Goal: Task Accomplishment & Management: Use online tool/utility

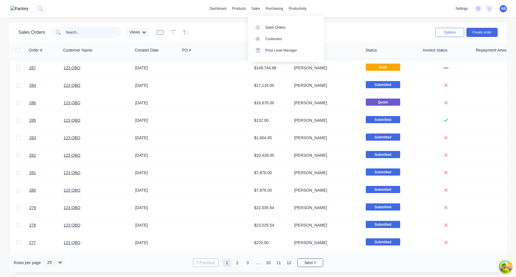
click at [85, 38] on input "text" at bounding box center [94, 32] width 56 height 11
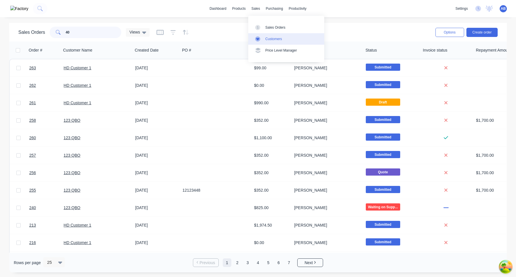
type input "40"
click at [280, 42] on link "Customers" at bounding box center [286, 38] width 76 height 11
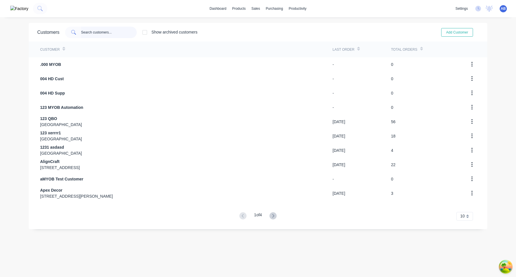
click at [110, 33] on input "text" at bounding box center [109, 32] width 56 height 11
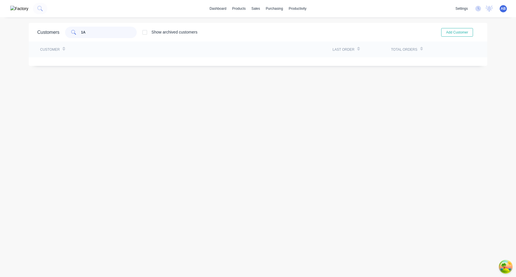
type input "1"
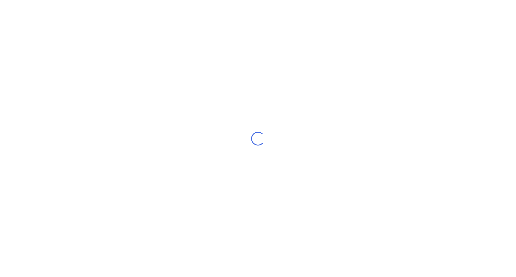
click at [500, 11] on div "Loading..." at bounding box center [258, 138] width 516 height 277
click at [500, 8] on div "Loading..." at bounding box center [258, 138] width 516 height 277
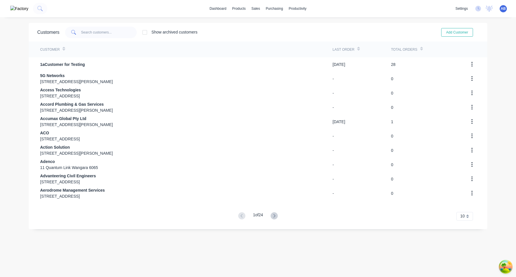
click at [504, 9] on span "AB" at bounding box center [502, 8] width 5 height 5
click at [476, 72] on button "Sign out" at bounding box center [467, 71] width 76 height 11
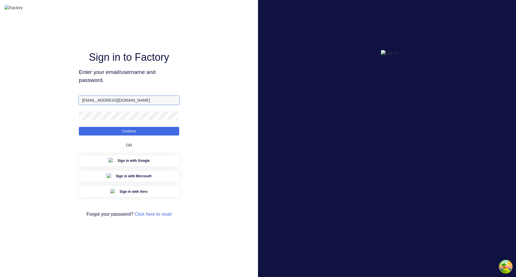
click at [94, 105] on input "aimon@factory.app" at bounding box center [129, 100] width 100 height 9
type input "aimon+3@factory.app"
click at [79, 127] on button "Continue" at bounding box center [129, 131] width 100 height 9
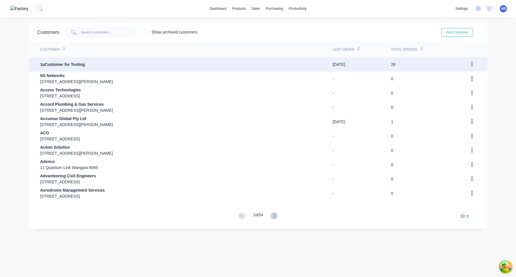
click at [115, 66] on div "1aCustomer for Testing" at bounding box center [186, 64] width 292 height 14
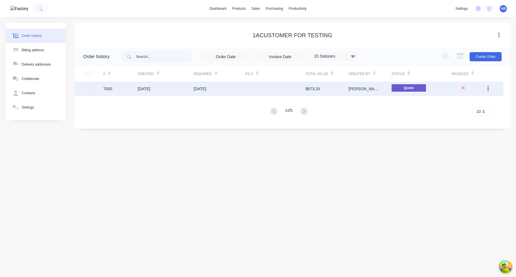
click at [227, 90] on div "15 Apr 2025" at bounding box center [219, 89] width 52 height 14
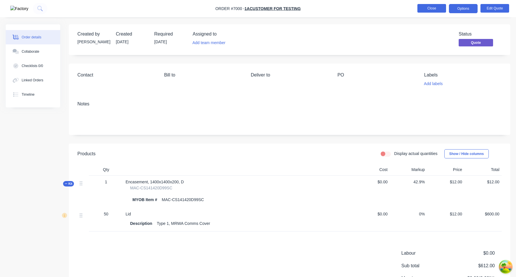
click at [434, 9] on button "Close" at bounding box center [431, 8] width 29 height 9
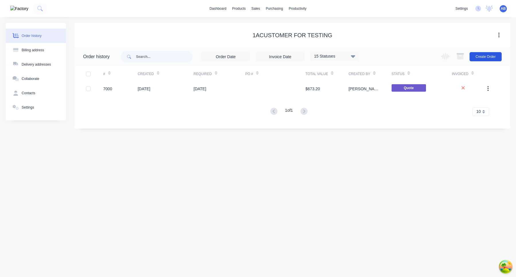
click at [488, 60] on button "Create Order" at bounding box center [485, 56] width 32 height 9
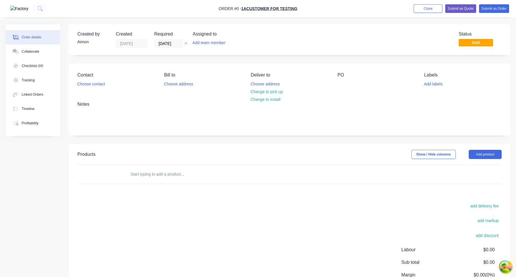
click at [197, 169] on input "text" at bounding box center [187, 173] width 115 height 11
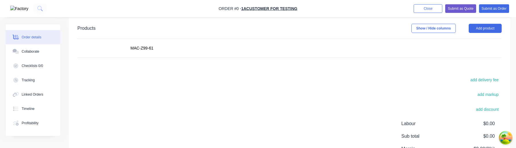
scroll to position [118, 0]
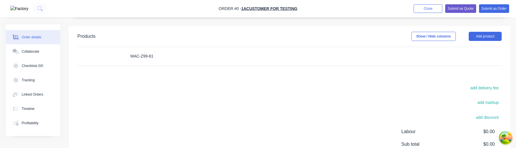
click at [160, 57] on input "MAC-Z99-61" at bounding box center [187, 55] width 115 height 11
type input "MAC-Z99-"
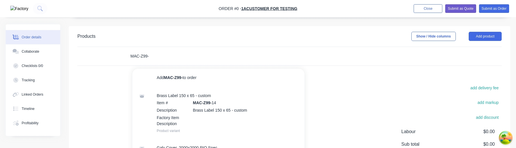
click at [180, 60] on input "MAC-Z99-" at bounding box center [187, 55] width 115 height 11
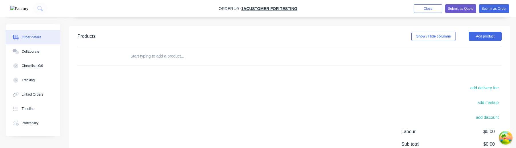
click at [146, 54] on input "text" at bounding box center [187, 55] width 115 height 11
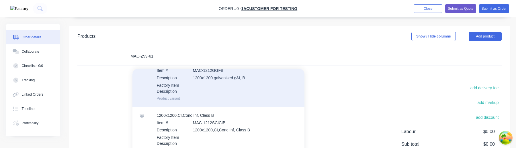
scroll to position [41, 0]
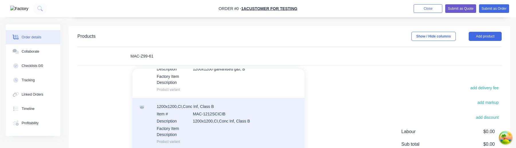
type input "MAC-Z99-61"
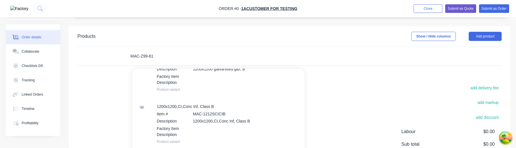
click at [174, 58] on input "MAC-Z99-61" at bounding box center [187, 55] width 115 height 11
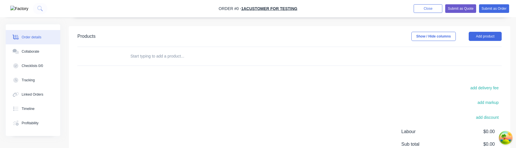
click at [167, 59] on input "text" at bounding box center [187, 55] width 115 height 11
click at [167, 59] on input "MAC-z" at bounding box center [187, 55] width 115 height 11
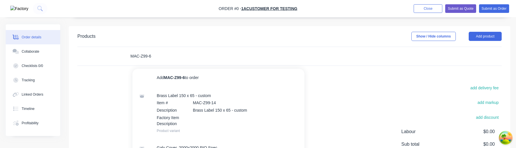
type input "MAC-Z99-61"
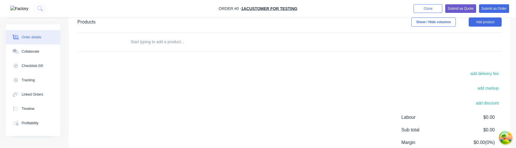
scroll to position [106, 0]
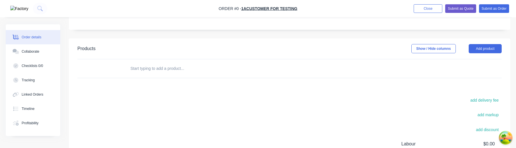
click at [197, 67] on input "text" at bounding box center [187, 68] width 115 height 11
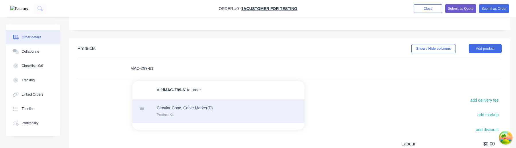
type input "MAC-Z99-61"
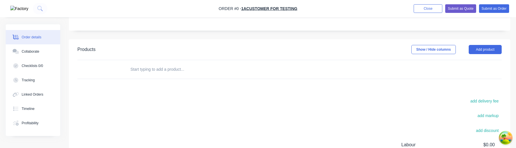
scroll to position [100, 0]
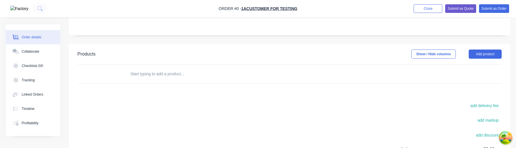
click at [184, 75] on input "text" at bounding box center [187, 73] width 115 height 11
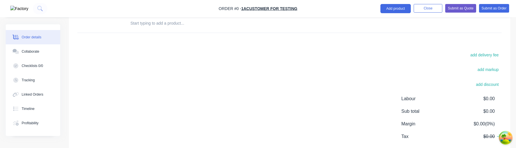
scroll to position [46, 0]
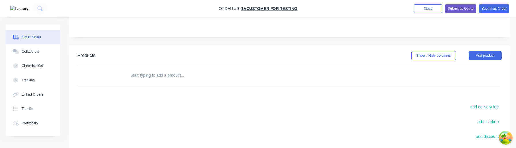
scroll to position [89, 0]
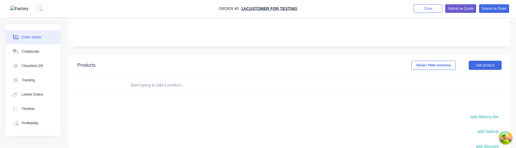
click at [177, 83] on input "text" at bounding box center [187, 84] width 115 height 11
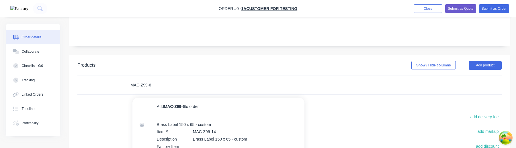
type input "MAC-Z99-61"
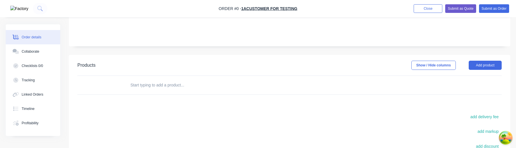
click at [165, 91] on div at bounding box center [226, 85] width 206 height 19
click at [162, 86] on input "text" at bounding box center [187, 84] width 115 height 11
type input "MAC-Z99-"
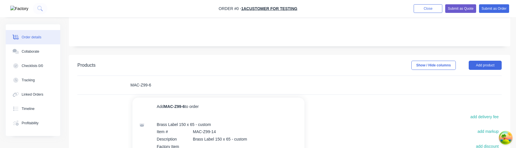
type input "MAC-Z99-61"
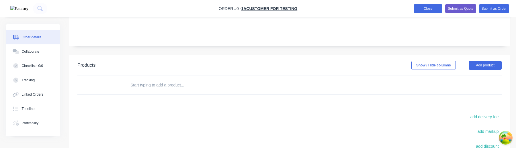
click at [427, 13] on button "Close" at bounding box center [427, 8] width 29 height 9
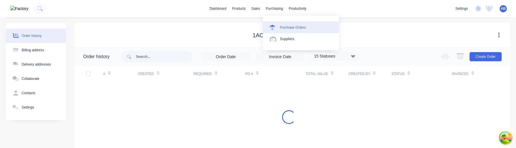
click at [290, 26] on div "Purchase Orders" at bounding box center [293, 27] width 26 height 5
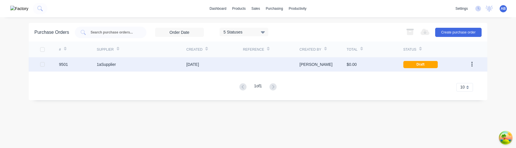
click at [362, 63] on div "$0.00" at bounding box center [374, 64] width 56 height 14
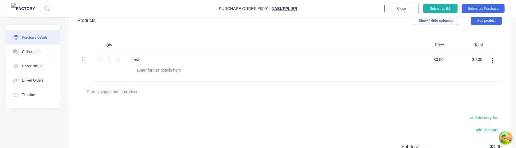
scroll to position [135, 0]
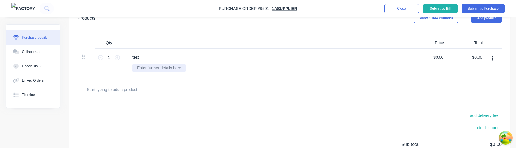
click at [163, 64] on div at bounding box center [158, 68] width 53 height 8
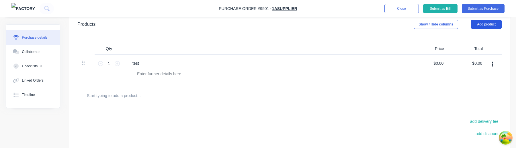
click at [486, 27] on button "Add product" at bounding box center [486, 24] width 31 height 9
click at [267, 93] on div at bounding box center [289, 95] width 415 height 11
click at [134, 96] on input "text" at bounding box center [144, 95] width 115 height 11
type input "S"
type input "A"
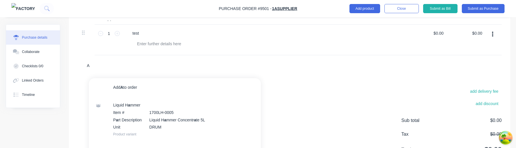
scroll to position [160, 0]
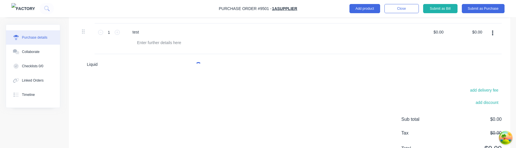
type input "a"
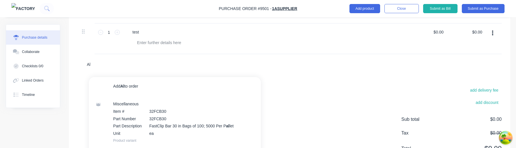
type input "A"
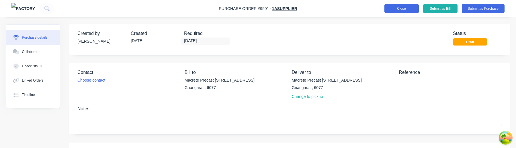
click at [395, 9] on button "Close" at bounding box center [401, 8] width 34 height 9
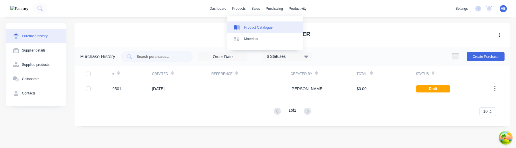
click at [243, 28] on link "Product Catalogue" at bounding box center [265, 26] width 76 height 11
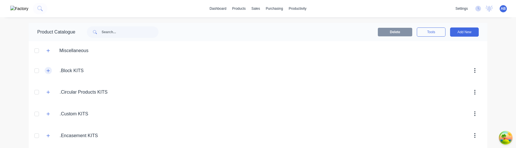
click at [48, 73] on button "button" at bounding box center [48, 70] width 7 height 7
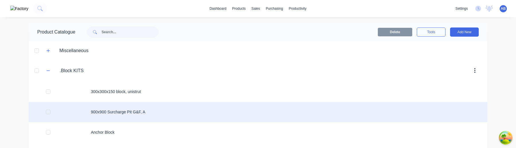
click at [121, 113] on div "900x900 Surcharge Pit G&F, A" at bounding box center [258, 112] width 458 height 20
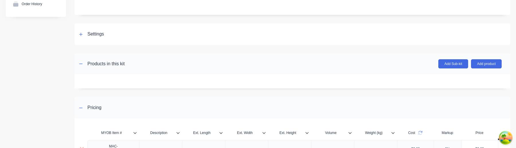
scroll to position [40, 0]
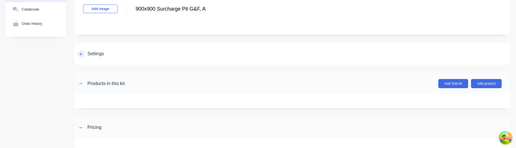
click at [82, 54] on icon at bounding box center [80, 53] width 3 height 3
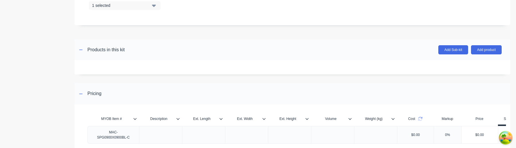
scroll to position [289, 0]
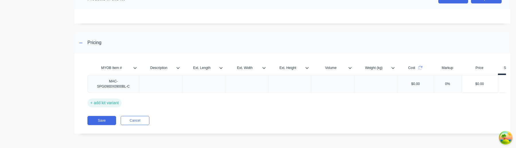
click at [117, 104] on div "+ add kit variant" at bounding box center [104, 103] width 34 height 9
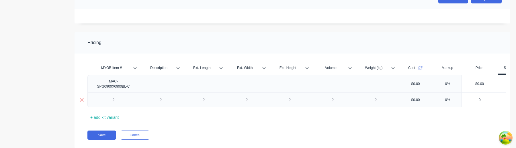
click at [113, 101] on div at bounding box center [113, 99] width 29 height 7
click at [81, 101] on icon at bounding box center [82, 100] width 4 height 4
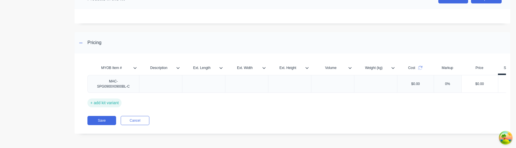
click at [119, 103] on div "+ add kit variant" at bounding box center [104, 103] width 34 height 9
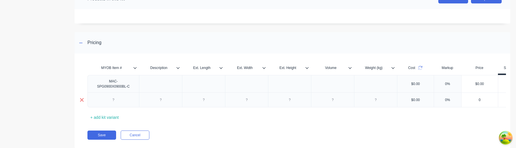
click at [81, 101] on icon at bounding box center [82, 100] width 4 height 6
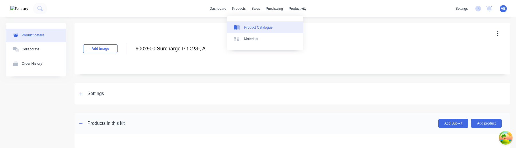
click at [250, 28] on div "Product Catalogue" at bounding box center [258, 27] width 28 height 5
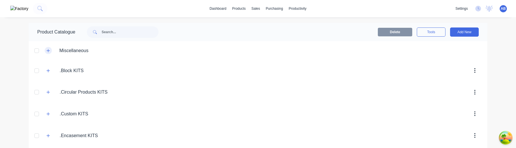
click at [46, 51] on icon "button" at bounding box center [47, 51] width 3 height 4
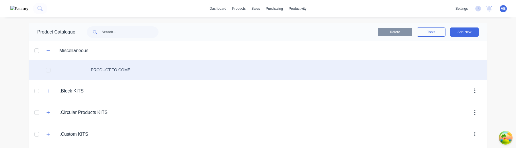
click at [103, 71] on div "PRODUCT TO COME" at bounding box center [258, 70] width 458 height 20
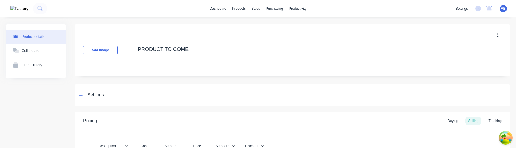
type textarea "x"
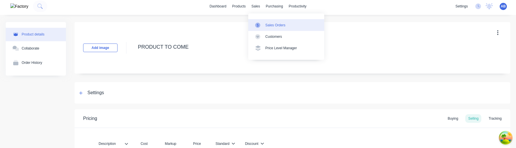
click at [274, 25] on div "Sales Orders" at bounding box center [275, 25] width 20 height 5
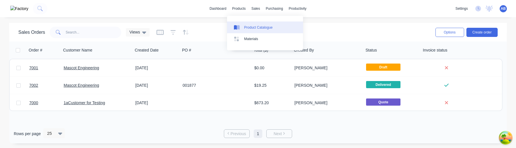
click at [248, 26] on div "Product Catalogue" at bounding box center [258, 27] width 28 height 5
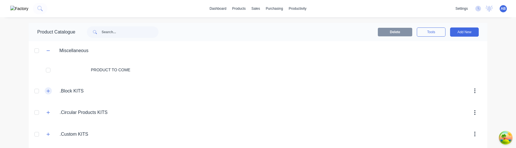
click at [46, 92] on button "button" at bounding box center [48, 90] width 7 height 7
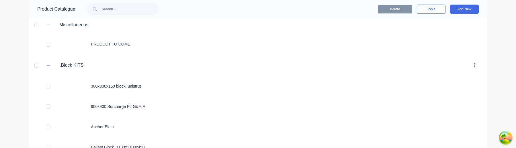
scroll to position [26, 0]
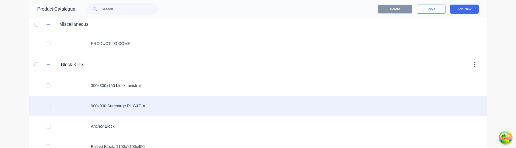
click at [146, 107] on div "900x900 Surcharge Pit G&F, A" at bounding box center [258, 106] width 458 height 20
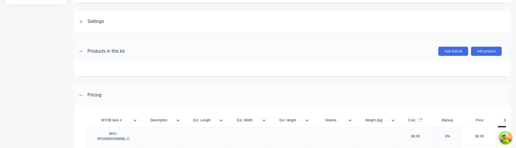
scroll to position [139, 0]
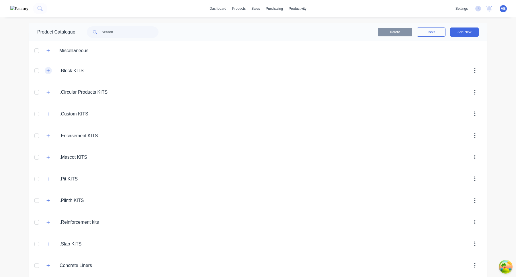
click at [49, 69] on icon "button" at bounding box center [47, 71] width 3 height 4
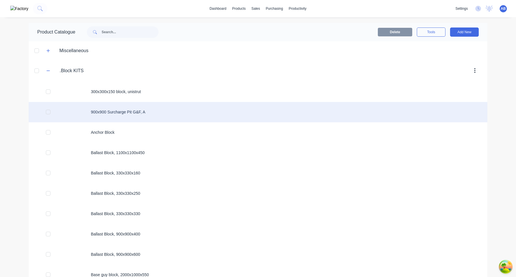
click at [148, 112] on div "900x900 Surcharge Pit G&F, A" at bounding box center [258, 112] width 458 height 20
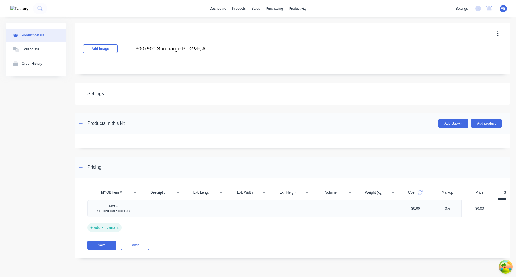
click at [112, 227] on div "+ add kit variant" at bounding box center [104, 227] width 34 height 9
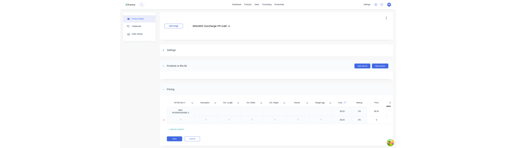
scroll to position [10, 0]
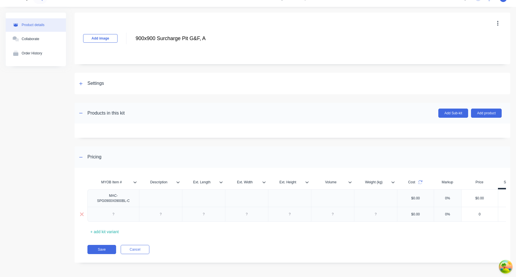
click at [112, 217] on div at bounding box center [113, 214] width 29 height 7
click at [221, 237] on div "MYOB Item # Description Ext. Length Ext. Width Ext. Height Volume Weight (kg) C…" at bounding box center [291, 218] width 435 height 89
click at [107, 249] on button "Save" at bounding box center [101, 249] width 29 height 9
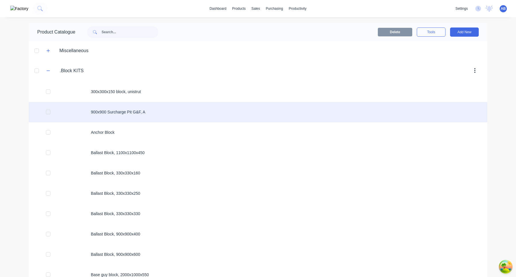
click at [164, 109] on div "900x900 Surcharge Pit G&F, A" at bounding box center [258, 112] width 458 height 20
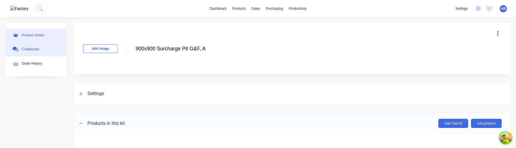
click at [41, 52] on button "Collaborate" at bounding box center [36, 49] width 60 height 14
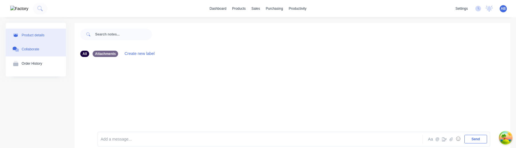
click at [44, 34] on div "Product details" at bounding box center [33, 35] width 23 height 4
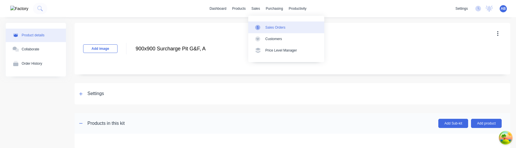
click at [266, 27] on div "Sales Orders" at bounding box center [275, 27] width 20 height 5
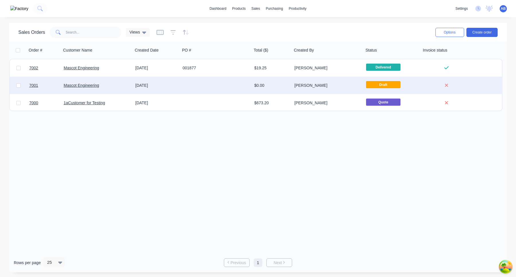
click at [297, 83] on div "[PERSON_NAME]" at bounding box center [326, 86] width 64 height 6
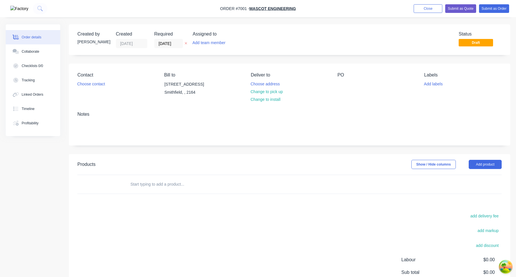
click at [166, 148] on input "text" at bounding box center [187, 183] width 115 height 11
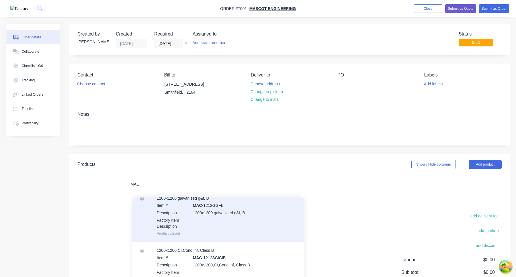
scroll to position [26, 0]
type input "MAC"
click at [207, 148] on div "1200x1200 galvanised g&f, B Item # MAC -1212GGFB Description 1200x1200 galvanis…" at bounding box center [218, 215] width 172 height 52
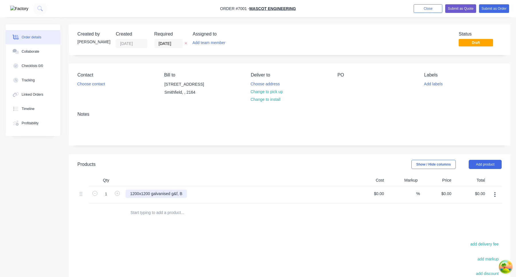
click at [182, 148] on div "1200x1200 galvanised g&f, B" at bounding box center [155, 194] width 61 height 8
click at [202, 148] on div at bounding box center [226, 212] width 206 height 19
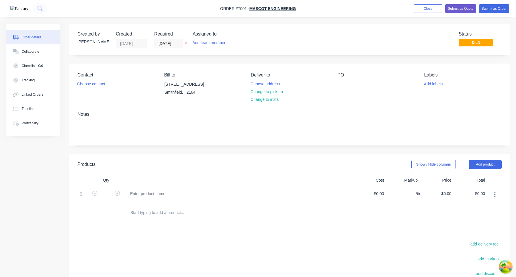
click at [497, 148] on button "button" at bounding box center [494, 195] width 13 height 10
click at [471, 148] on div "Delete" at bounding box center [474, 244] width 44 height 8
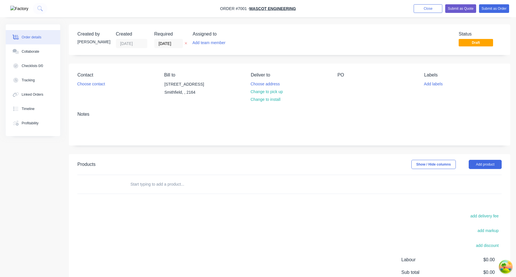
click at [171, 148] on input "text" at bounding box center [187, 183] width 115 height 11
type input "m"
type input "M"
click at [279, 148] on div "add delivery fee add markup add discount Labour $0.00 Sub total $0.00 Margin $0…" at bounding box center [289, 267] width 424 height 111
click at [168, 186] on input "text" at bounding box center [187, 183] width 115 height 11
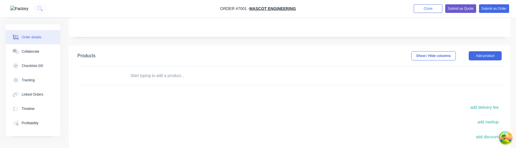
scroll to position [116, 0]
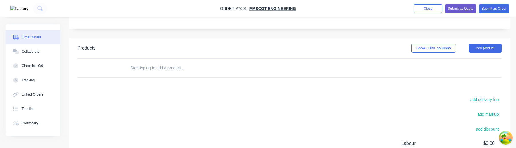
click at [166, 75] on div at bounding box center [226, 68] width 206 height 19
click at [154, 67] on input "text" at bounding box center [187, 67] width 115 height 11
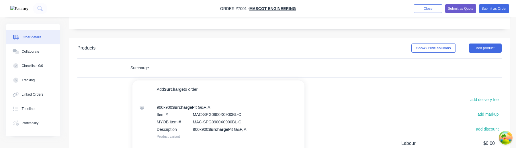
type input "Surcharge"
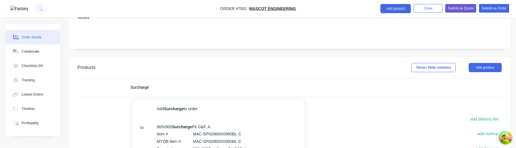
scroll to position [78, 0]
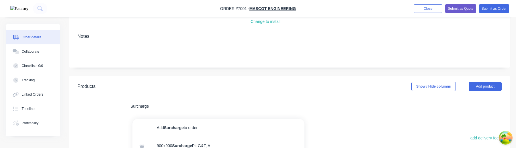
click at [145, 111] on input "Surcharge" at bounding box center [187, 106] width 115 height 11
click at [145, 109] on input "Surcharge" at bounding box center [187, 106] width 115 height 11
click at [155, 109] on input "text" at bounding box center [187, 106] width 115 height 11
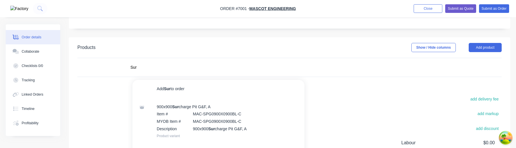
scroll to position [100, 0]
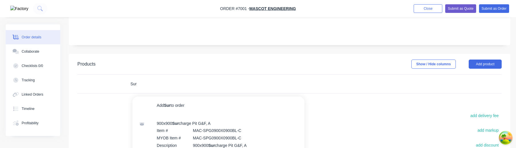
click at [192, 82] on input "Sur" at bounding box center [187, 83] width 115 height 11
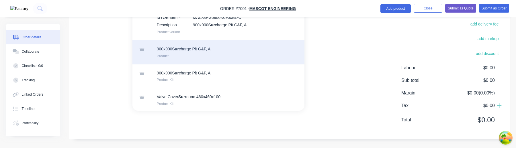
scroll to position [30, 0]
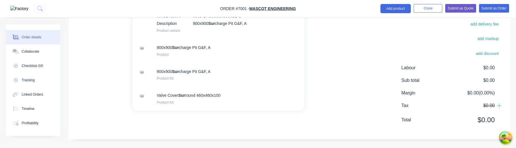
click at [339, 120] on div "add delivery fee add markup add discount Labour $0.00 Sub total $0.00 Margin $0…" at bounding box center [289, 75] width 424 height 111
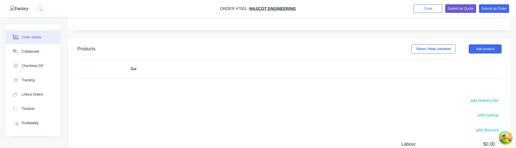
scroll to position [81, 0]
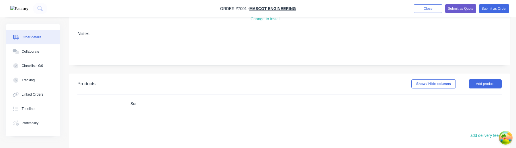
click at [147, 103] on input "Sur" at bounding box center [187, 103] width 115 height 11
click at [138, 105] on input "Sur" at bounding box center [187, 103] width 115 height 11
type input "S"
paste input "MAC-SPG0900X0900BL"
click at [168, 102] on input "MAC-SPG0900X0900BL" at bounding box center [187, 103] width 115 height 11
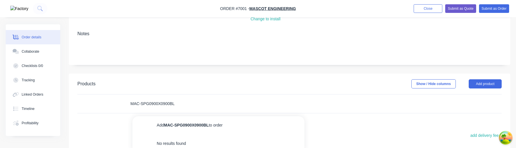
paste input "text"
type input "MAC-SPG0900X0900B"
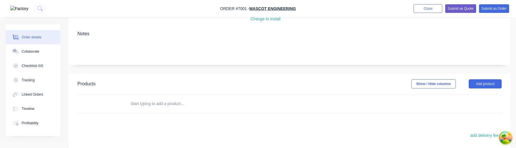
click at [169, 103] on input "text" at bounding box center [187, 103] width 115 height 11
paste input "MAC-SPG0900X0900BL"
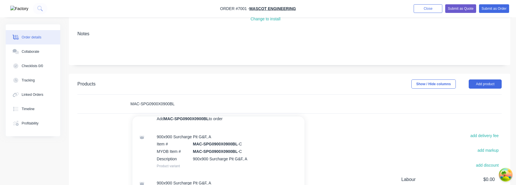
scroll to position [63, 0]
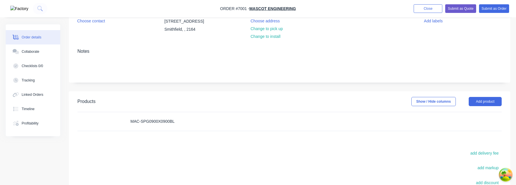
click at [169, 121] on input "MAC-SPG0900X0900BL" at bounding box center [187, 120] width 115 height 11
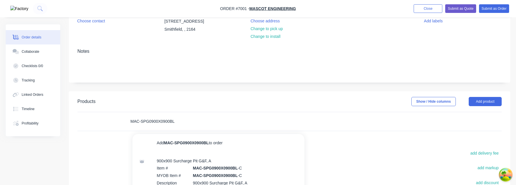
click at [176, 121] on input "MAC-SPG0900X0900BL" at bounding box center [187, 120] width 115 height 11
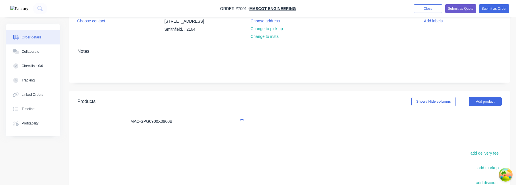
type input "MAC-SPG0900X0900BL"
click at [168, 119] on input "MAC-SPG0900X0900BL" at bounding box center [187, 120] width 115 height 11
click at [171, 118] on input "MAC" at bounding box center [187, 120] width 115 height 11
click at [172, 121] on input "MAC" at bounding box center [187, 120] width 115 height 11
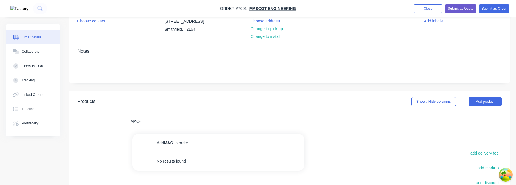
type input "MAC-"
click at [156, 122] on input "MAC-" at bounding box center [187, 120] width 115 height 11
click at [163, 125] on input "MAC-" at bounding box center [187, 120] width 115 height 11
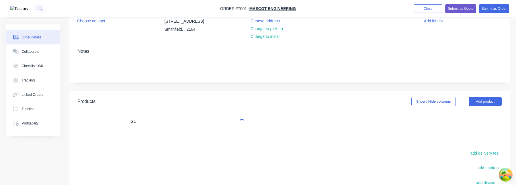
type input "G"
click at [150, 123] on input "MAC-TESTING" at bounding box center [187, 120] width 115 height 11
paste input "Surcharge"
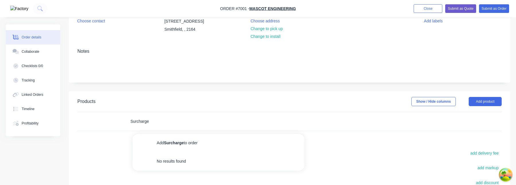
type input "Surcharge"
click at [164, 126] on input "Surcharge" at bounding box center [187, 120] width 115 height 11
click at [174, 121] on input "MAC" at bounding box center [187, 120] width 115 height 11
click at [149, 124] on input "MAC-TESTING" at bounding box center [187, 120] width 115 height 11
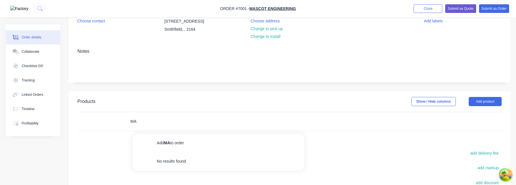
type input "M"
click at [178, 123] on input "AB" at bounding box center [187, 120] width 115 height 11
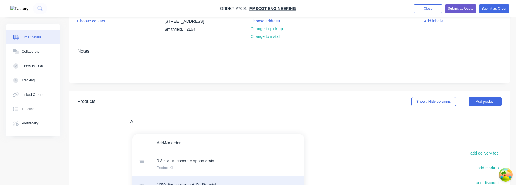
type input "A"
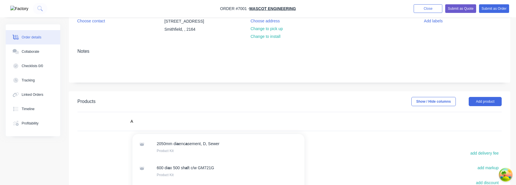
scroll to position [336, 0]
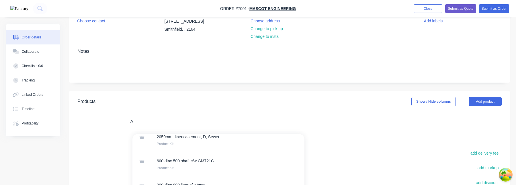
click at [137, 122] on input "A" at bounding box center [187, 120] width 115 height 11
click at [152, 124] on input "900" at bounding box center [187, 120] width 115 height 11
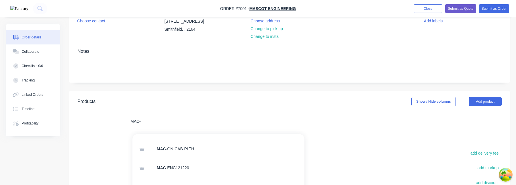
scroll to position [289, 0]
click at [181, 119] on input "MAC-" at bounding box center [187, 120] width 115 height 11
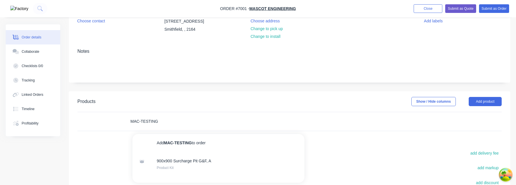
type input "MAC-TESTING"
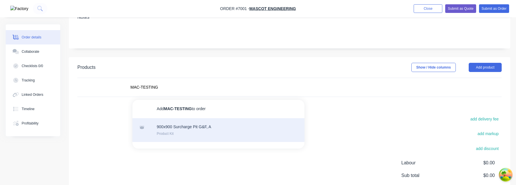
scroll to position [106, 0]
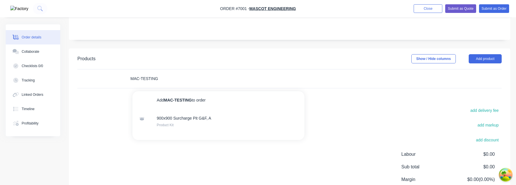
click at [152, 82] on input "MAC-TESTING" at bounding box center [187, 78] width 115 height 11
click at [186, 80] on input "MAC-TESTING" at bounding box center [187, 78] width 115 height 11
click at [177, 78] on input "MAC-T" at bounding box center [187, 78] width 115 height 11
click at [182, 82] on input "MAC-SPG" at bounding box center [187, 78] width 115 height 11
click at [147, 79] on input "MAC-SPG" at bounding box center [187, 78] width 115 height 11
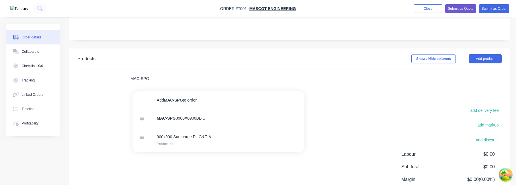
click at [147, 79] on input "MAC-SPG" at bounding box center [187, 78] width 115 height 11
type input "MAC-TESTING"
click at [229, 82] on input "MAC-TESTING" at bounding box center [187, 78] width 115 height 11
click at [166, 84] on input "MAC-TESTING" at bounding box center [187, 78] width 115 height 11
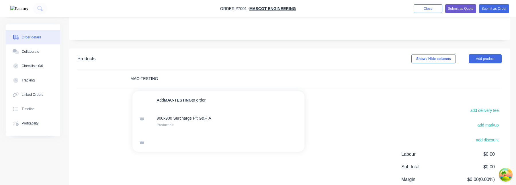
click at [166, 84] on input "MAC-TESTING" at bounding box center [187, 78] width 115 height 11
click at [177, 81] on input "MAC-TESTING" at bounding box center [187, 78] width 115 height 11
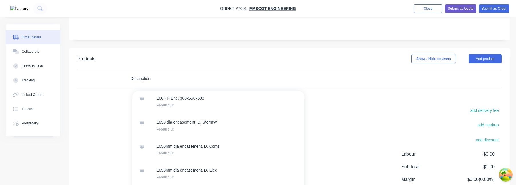
scroll to position [311, 0]
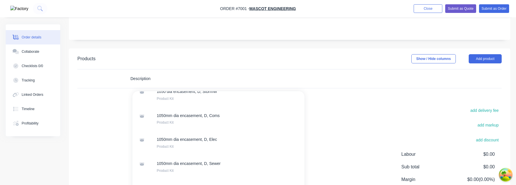
type input "Description"
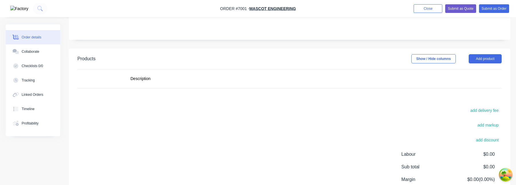
click at [346, 125] on div "add delivery fee add markup add discount Labour $0.00 Sub total $0.00 Margin $0…" at bounding box center [289, 162] width 424 height 111
click at [147, 78] on input "Description" at bounding box center [187, 78] width 115 height 11
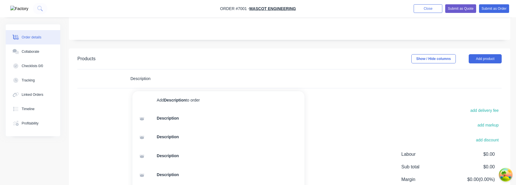
click at [147, 78] on input "Description" at bounding box center [187, 78] width 115 height 11
type input "Description"
click at [147, 81] on input "Description" at bounding box center [187, 78] width 115 height 11
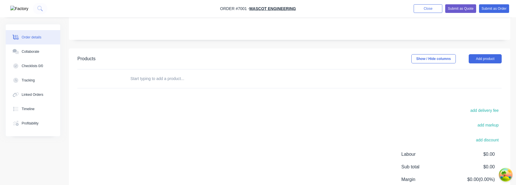
click at [152, 78] on input "text" at bounding box center [187, 78] width 115 height 11
click at [144, 73] on input "Description" at bounding box center [187, 78] width 115 height 11
click at [144, 74] on input "Description" at bounding box center [187, 78] width 115 height 11
click at [143, 81] on input "Description" at bounding box center [187, 78] width 115 height 11
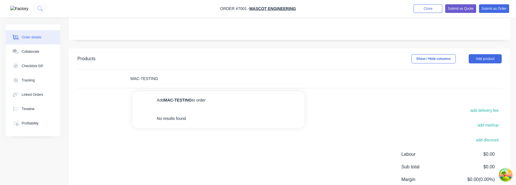
click at [151, 82] on input "MAC-TESTING" at bounding box center [187, 78] width 115 height 11
type input "M"
click at [152, 81] on input "MAC-TESTING" at bounding box center [187, 78] width 115 height 11
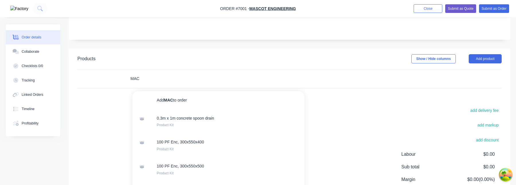
click at [170, 81] on input "MAC" at bounding box center [187, 78] width 115 height 11
type input "M"
click at [170, 84] on div "MAC Add MAC to order No results found" at bounding box center [226, 78] width 206 height 19
click at [162, 78] on input "MAC" at bounding box center [187, 78] width 115 height 11
click at [188, 80] on input "MAC" at bounding box center [187, 78] width 115 height 11
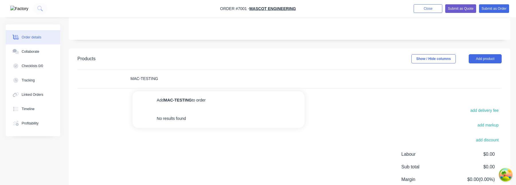
click at [154, 78] on input "MAC-TESTING" at bounding box center [187, 78] width 115 height 11
type input "Description"
click at [141, 77] on input "Description" at bounding box center [187, 78] width 115 height 11
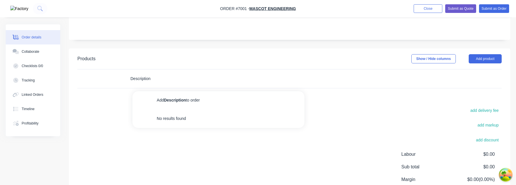
click at [141, 77] on input "Description" at bounding box center [187, 78] width 115 height 11
type input "MAC-TESTING"
click at [480, 55] on button "Add product" at bounding box center [484, 58] width 33 height 9
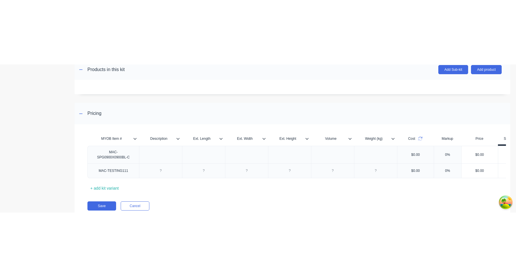
scroll to position [139, 0]
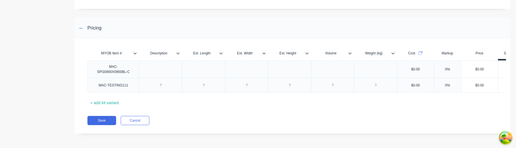
click at [254, 108] on div "MYOB Item # Description Ext. Length Ext. Width Ext. Height Volume Weight (kg) C…" at bounding box center [291, 89] width 435 height 89
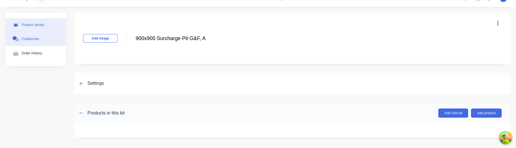
click at [44, 38] on button "Collaborate" at bounding box center [36, 39] width 60 height 14
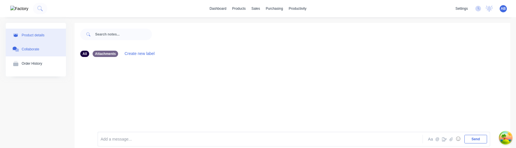
click at [43, 36] on div "Product details" at bounding box center [33, 35] width 23 height 4
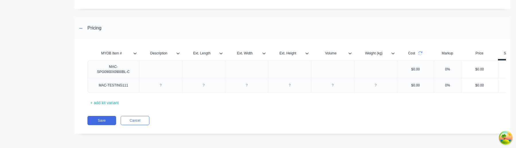
scroll to position [136, 0]
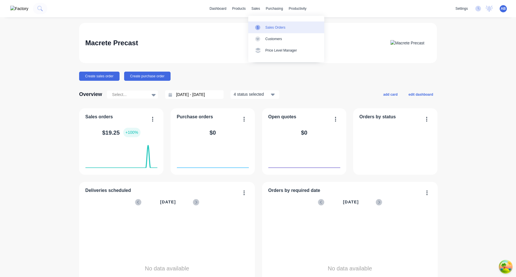
click at [252, 27] on link "Sales Orders" at bounding box center [286, 26] width 76 height 11
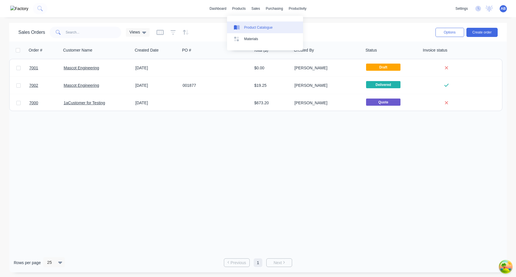
click at [251, 24] on link "Product Catalogue" at bounding box center [265, 26] width 76 height 11
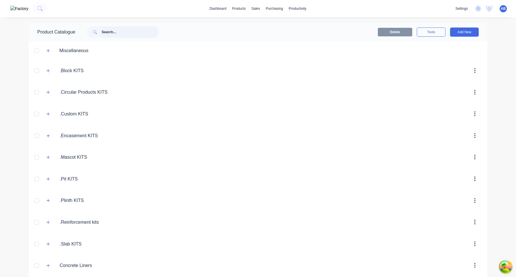
click at [150, 33] on input "text" at bounding box center [130, 31] width 57 height 11
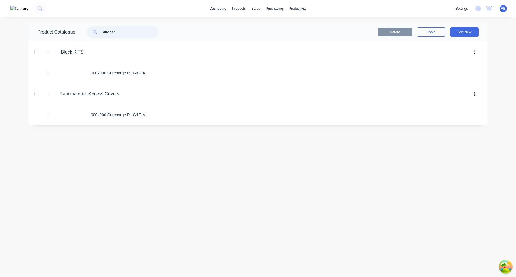
type input "Surchar"
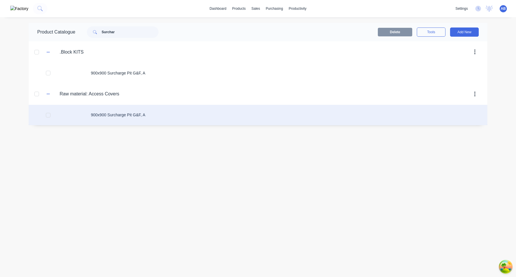
click at [133, 116] on div "900x900 Surcharge Pit G&F, A" at bounding box center [258, 115] width 458 height 20
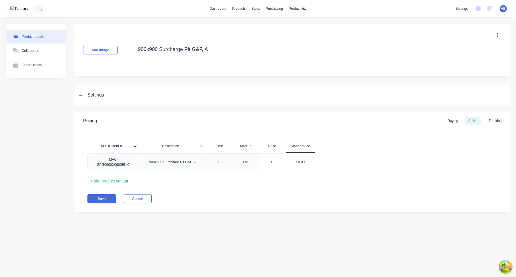
type textarea "x"
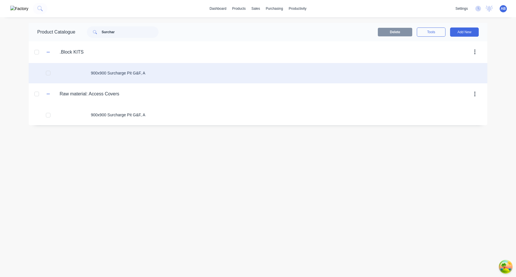
click at [155, 70] on div "900x900 Surcharge Pit G&F, A" at bounding box center [258, 73] width 458 height 20
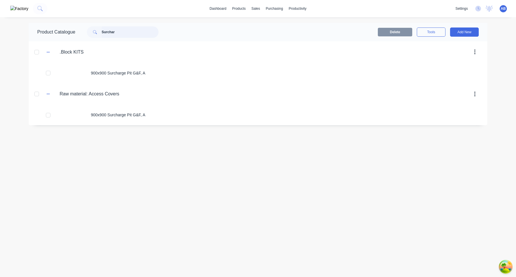
click at [118, 35] on input "Surchar" at bounding box center [130, 31] width 57 height 11
paste input "MAC-WCVCS"
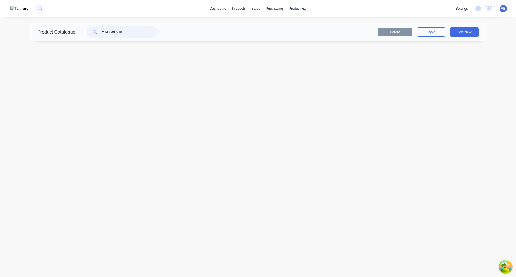
click at [125, 33] on input "MAC-WCVCS" at bounding box center [130, 31] width 57 height 11
type input "M"
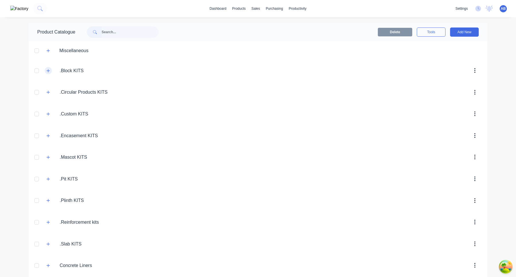
click at [50, 70] on icon "button" at bounding box center [48, 70] width 3 height 3
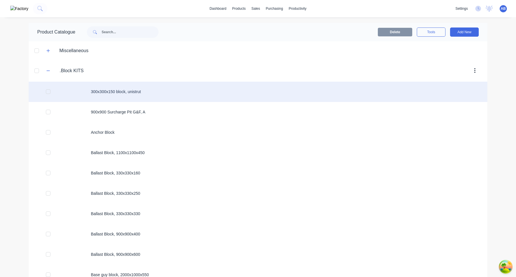
click at [138, 93] on div "300x300x150 block, unistrut" at bounding box center [258, 92] width 458 height 20
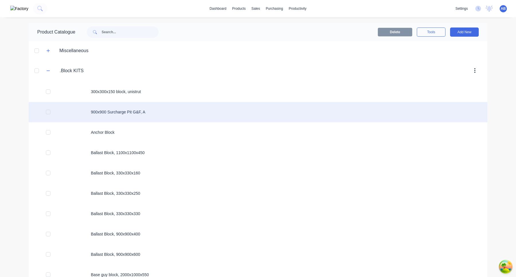
click at [146, 112] on div "900x900 Surcharge Pit G&F, A" at bounding box center [258, 112] width 458 height 20
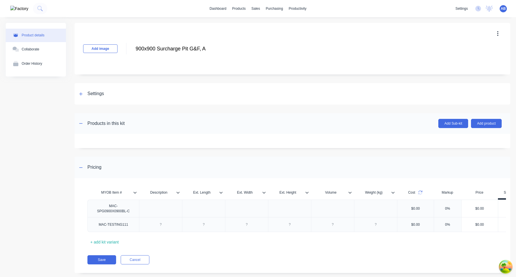
scroll to position [10, 0]
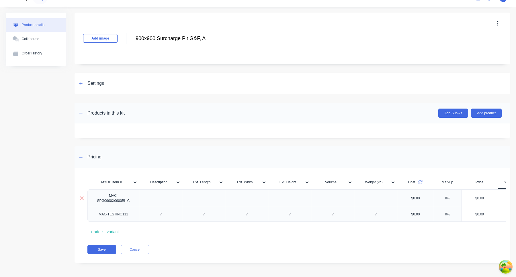
click at [107, 203] on div "MAC-SPG0900X0900BL-C" at bounding box center [113, 198] width 47 height 13
copy div "MAC-SPG0900X0900BL-C"
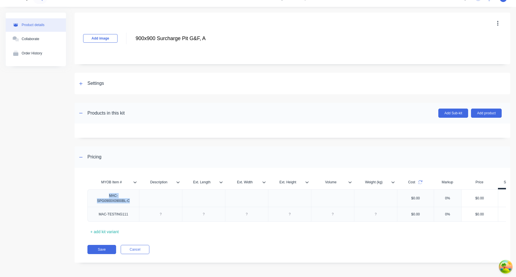
scroll to position [0, 0]
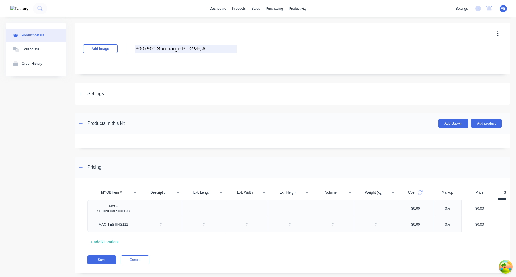
drag, startPoint x: 135, startPoint y: 48, endPoint x: 210, endPoint y: 49, distance: 74.5
click at [210, 49] on input "900x900 Surcharge Pit G&F, A" at bounding box center [185, 49] width 101 height 8
click at [333, 154] on div "Add image 900x900 Surcharge Pit G&F, A 900x900 Surcharge Pit G&F, A Enter kit n…" at bounding box center [291, 152] width 435 height 259
click at [178, 48] on input "900x900 Surcharge Pit G&F, A" at bounding box center [185, 49] width 101 height 8
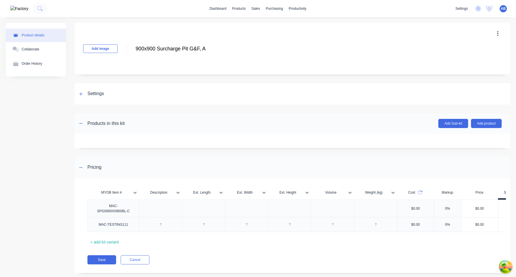
scroll to position [10, 0]
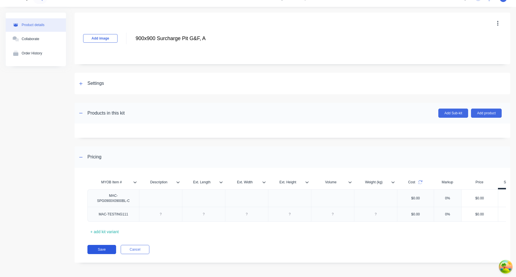
click at [106, 251] on button "Save" at bounding box center [101, 249] width 29 height 9
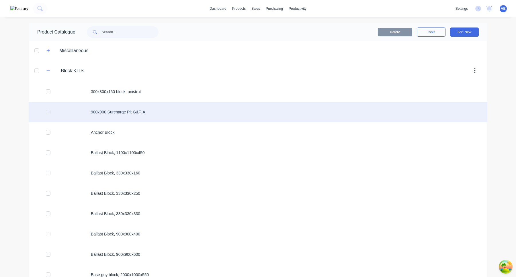
click at [155, 109] on div "900x900 Surcharge Pit G&F, A" at bounding box center [258, 112] width 458 height 20
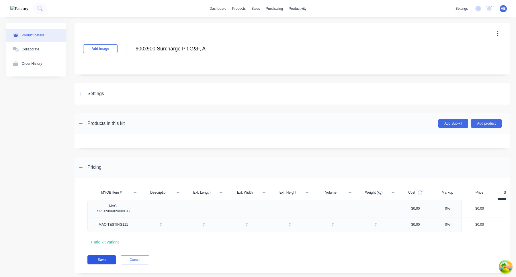
click at [108, 260] on button "Save" at bounding box center [101, 259] width 29 height 9
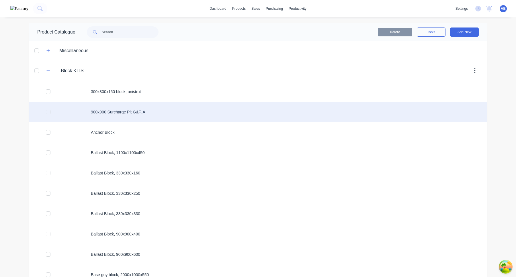
click at [165, 112] on div "900x900 Surcharge Pit G&F, A" at bounding box center [258, 112] width 458 height 20
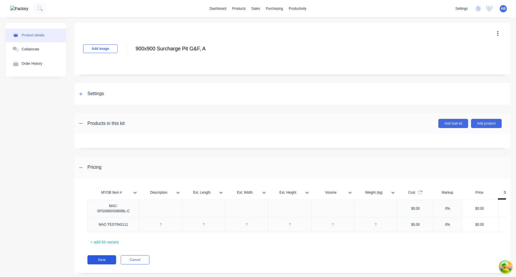
click at [113, 259] on button "Save" at bounding box center [101, 259] width 29 height 9
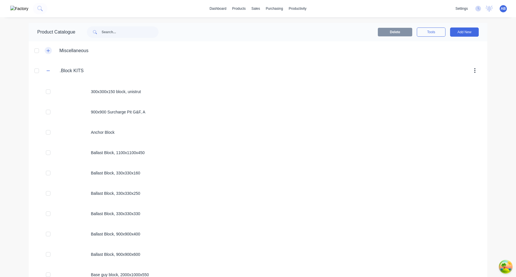
click at [49, 50] on icon "button" at bounding box center [47, 51] width 3 height 4
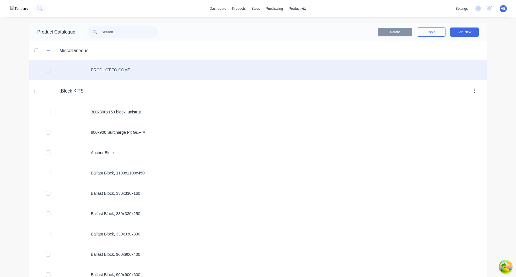
click at [138, 74] on div "PRODUCT TO COME" at bounding box center [258, 70] width 458 height 20
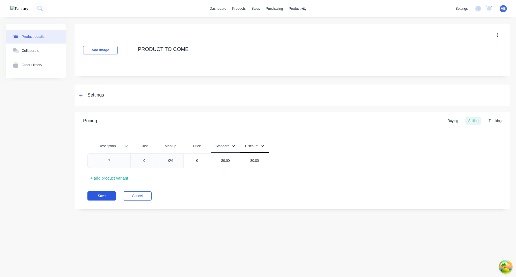
click at [109, 196] on button "Save" at bounding box center [101, 195] width 29 height 9
type textarea "x"
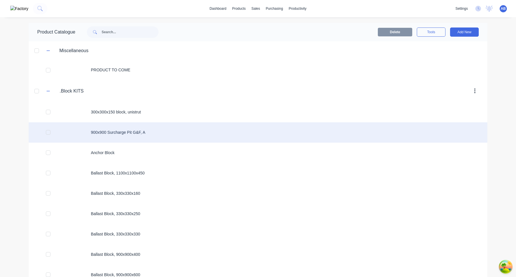
click at [168, 132] on div "900x900 Surcharge Pit G&F, A" at bounding box center [258, 132] width 458 height 20
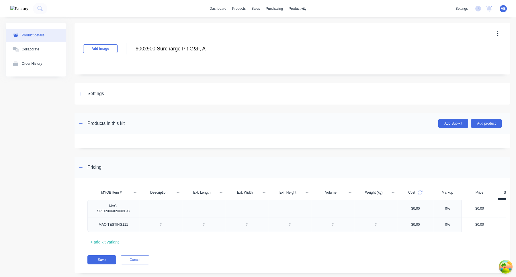
scroll to position [10, 0]
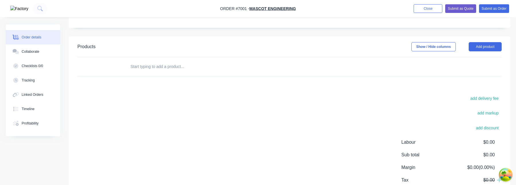
scroll to position [97, 0]
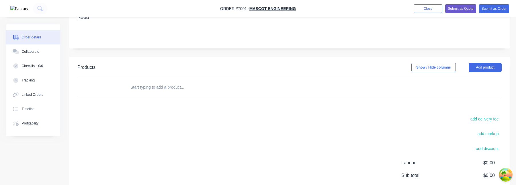
click at [161, 85] on input "text" at bounding box center [187, 86] width 115 height 11
click at [150, 91] on input "MAC-" at bounding box center [187, 86] width 115 height 11
click at [147, 88] on input "MAC-TES" at bounding box center [187, 86] width 115 height 11
type input "M"
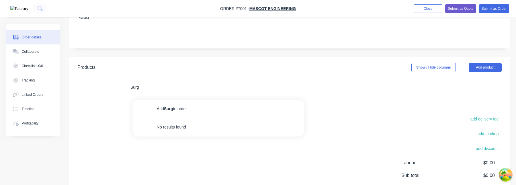
click at [153, 88] on input "Surg" at bounding box center [187, 86] width 115 height 11
click at [179, 92] on input "Surg" at bounding box center [187, 86] width 115 height 11
click at [144, 86] on input "Surcharge" at bounding box center [187, 86] width 115 height 11
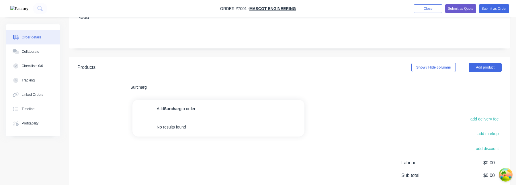
type input "Surcharge"
click at [143, 89] on input "Surcharge" at bounding box center [187, 86] width 115 height 11
click at [146, 88] on input "MAC-Testing" at bounding box center [187, 86] width 115 height 11
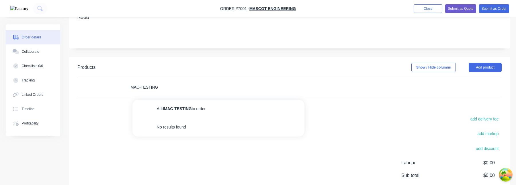
type input "MAC-TESTING"
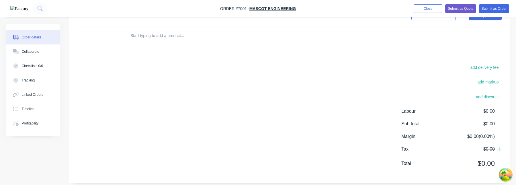
scroll to position [146, 0]
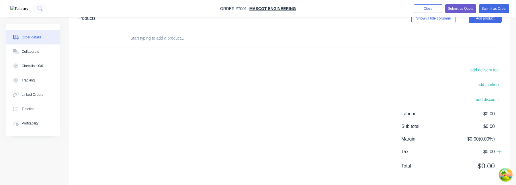
click at [183, 39] on input "text" at bounding box center [187, 37] width 115 height 11
type input "MAC-TESTING"
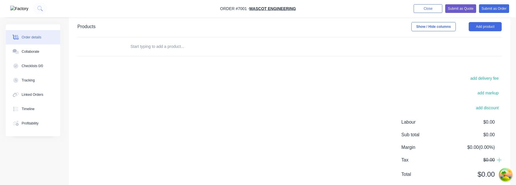
scroll to position [137, 0]
click at [156, 50] on input "text" at bounding box center [187, 47] width 115 height 11
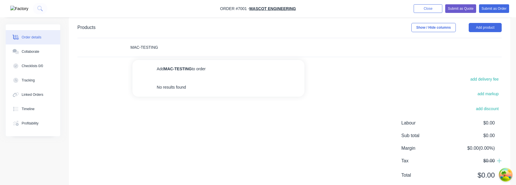
click at [151, 45] on input "MAC-TESTING" at bounding box center [187, 47] width 115 height 11
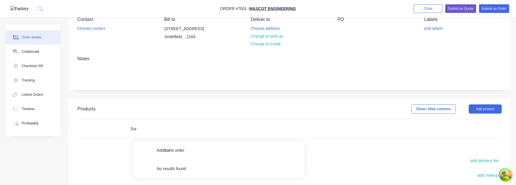
click at [181, 130] on input "Sur" at bounding box center [187, 128] width 115 height 11
type input "S"
click at [431, 6] on button "Close" at bounding box center [427, 8] width 29 height 9
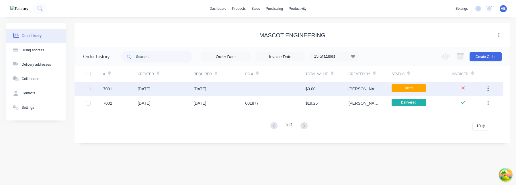
click at [365, 91] on div "Sally" at bounding box center [369, 89] width 43 height 14
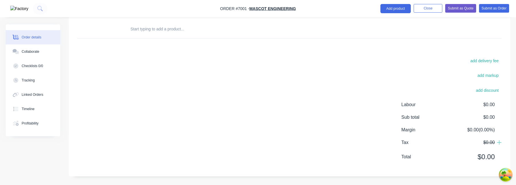
scroll to position [95, 0]
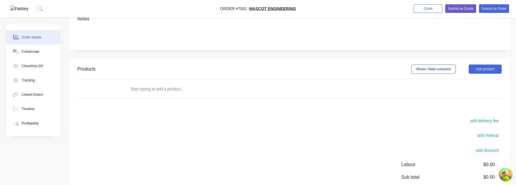
click at [174, 83] on input "text" at bounding box center [187, 88] width 115 height 11
type input "a"
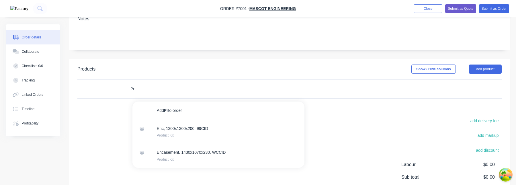
type input "P"
click at [148, 89] on input "SURCHARGE" at bounding box center [187, 88] width 115 height 11
paste input "urcharge"
type input "Surcharge"
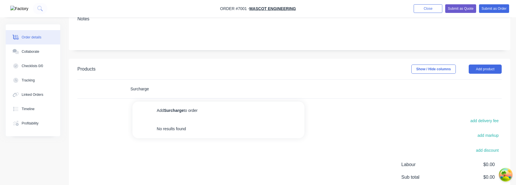
click at [184, 90] on input "Surcharge" at bounding box center [187, 88] width 115 height 11
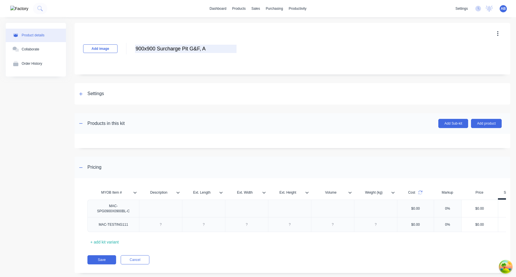
click at [171, 49] on input "900x900 Surcharge Pit G&F, A" at bounding box center [185, 49] width 101 height 8
